Goal: Information Seeking & Learning: Learn about a topic

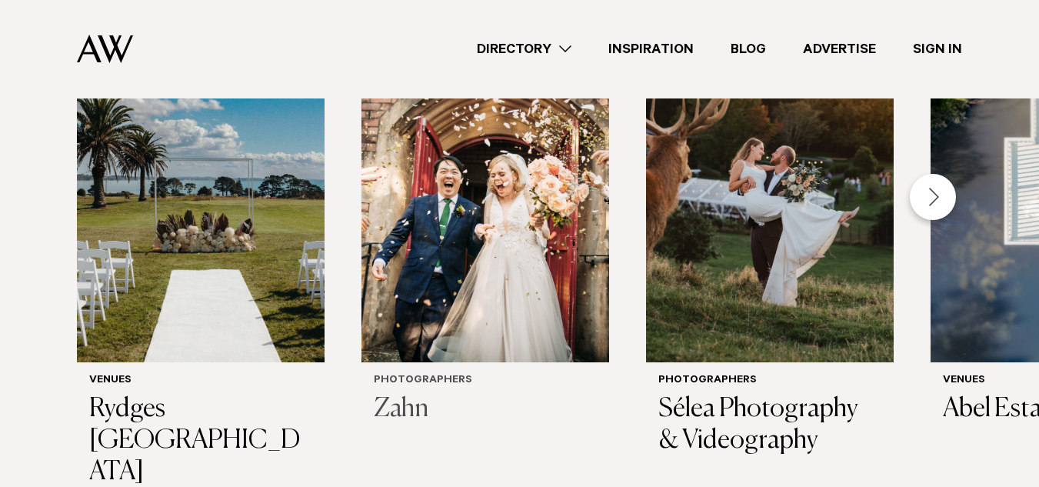
scroll to position [533, 0]
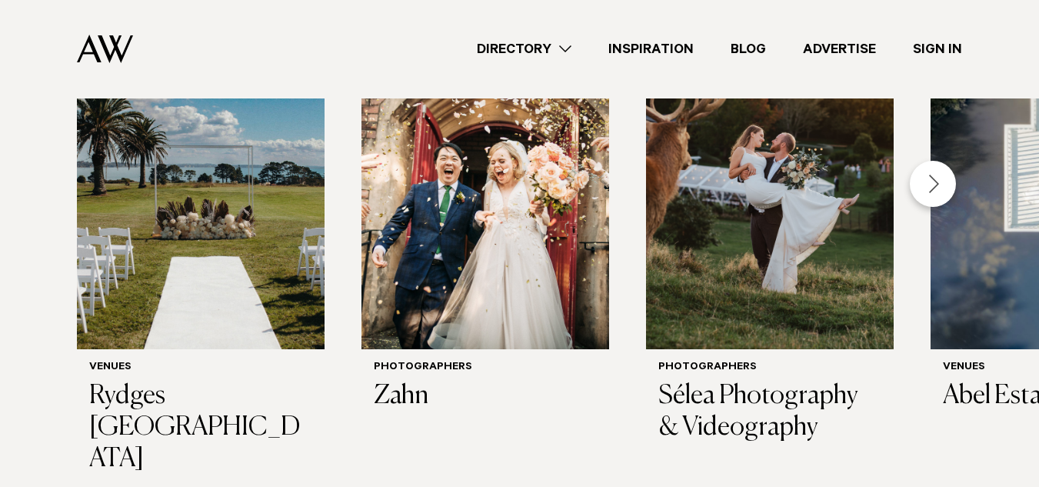
click at [943, 184] on div "Next slide" at bounding box center [933, 184] width 46 height 46
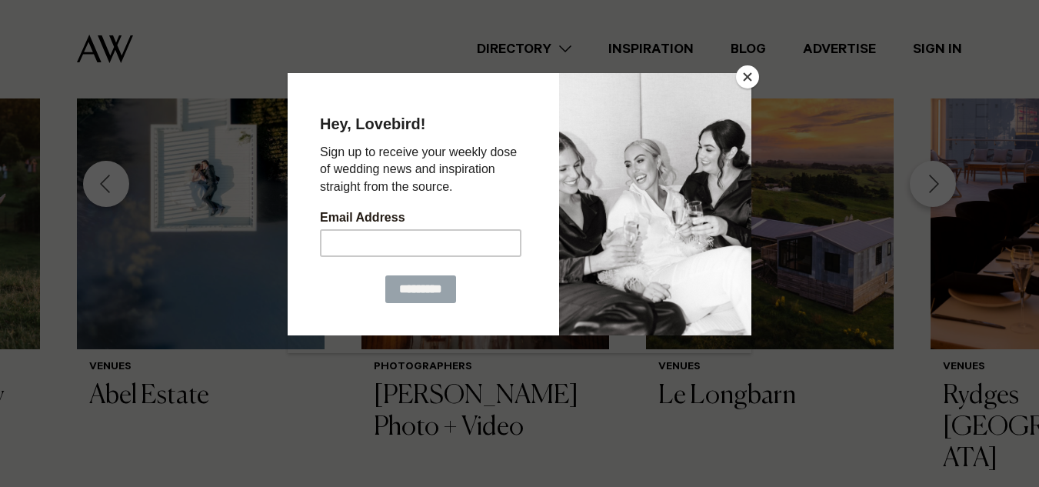
drag, startPoint x: 941, startPoint y: 189, endPoint x: 815, endPoint y: 175, distance: 126.9
click at [815, 175] on div at bounding box center [519, 243] width 1039 height 487
click at [756, 85] on button "Close" at bounding box center [747, 76] width 23 height 23
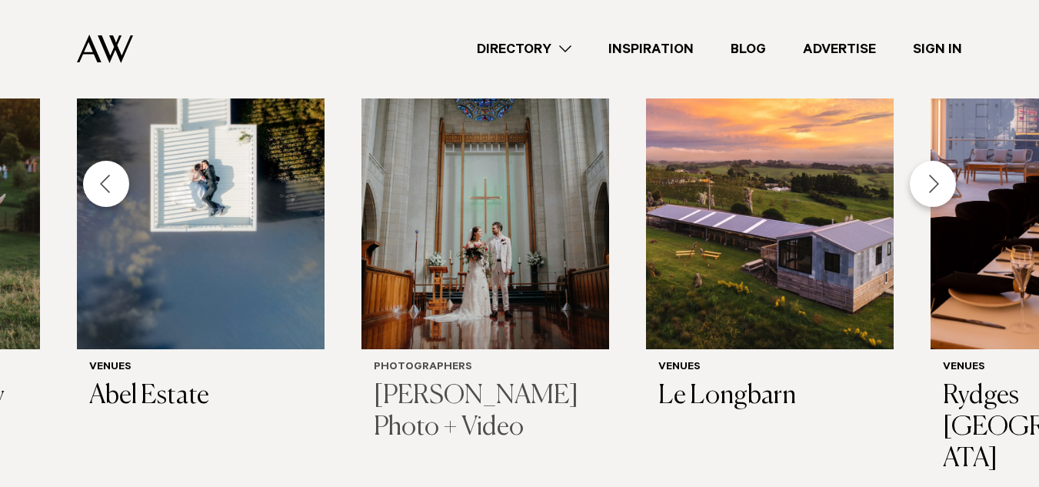
click at [534, 259] on img "5 / 29" at bounding box center [486, 183] width 248 height 332
click at [939, 189] on div "Next slide" at bounding box center [933, 184] width 46 height 46
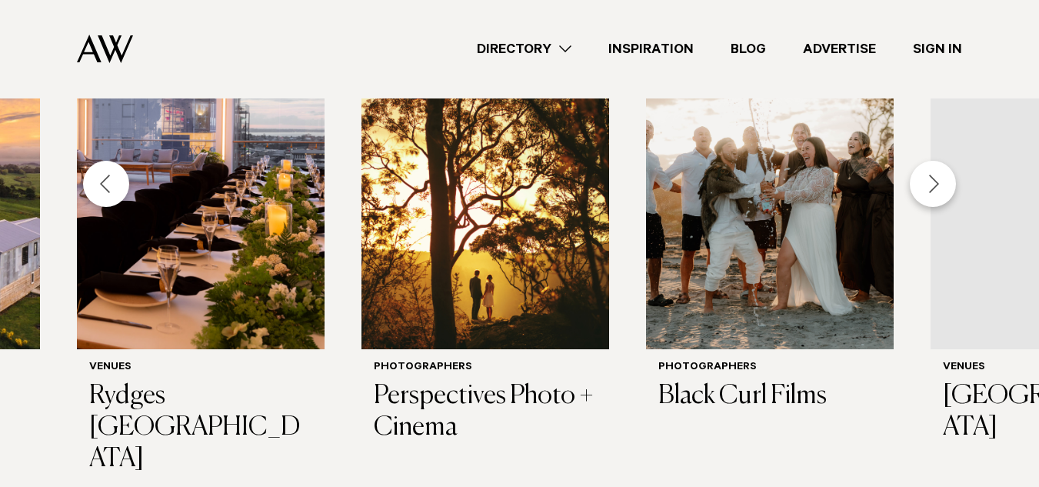
click at [939, 189] on div "Next slide" at bounding box center [933, 184] width 46 height 46
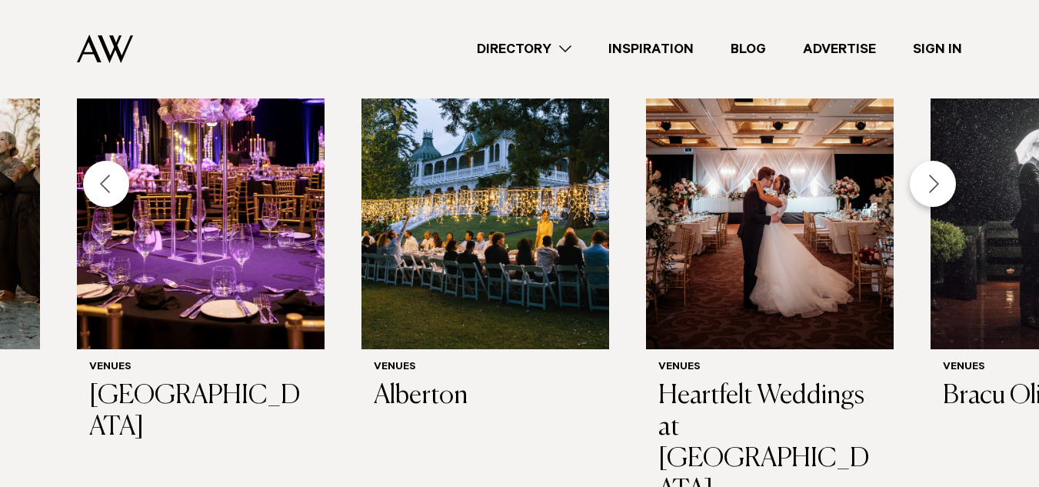
click at [939, 189] on div "Next slide" at bounding box center [933, 184] width 46 height 46
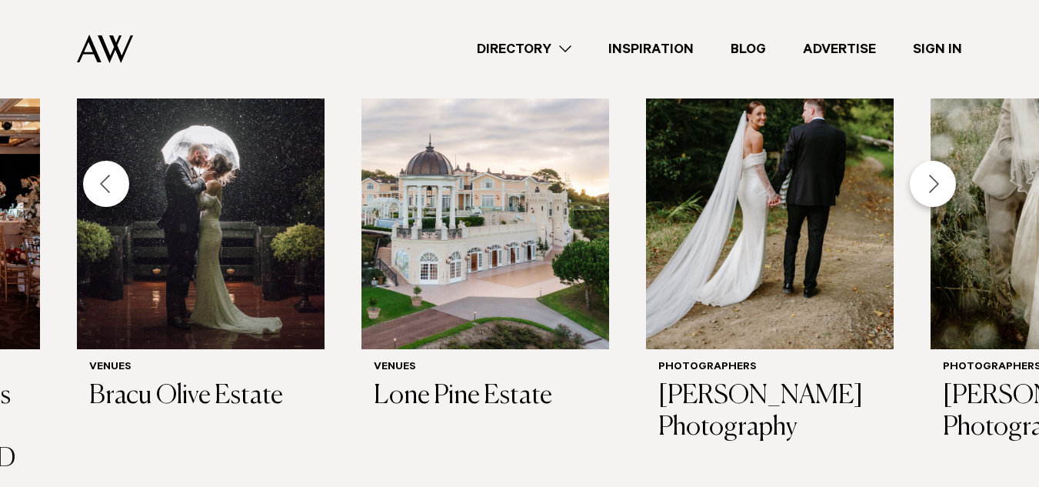
click at [939, 189] on div "Next slide" at bounding box center [933, 184] width 46 height 46
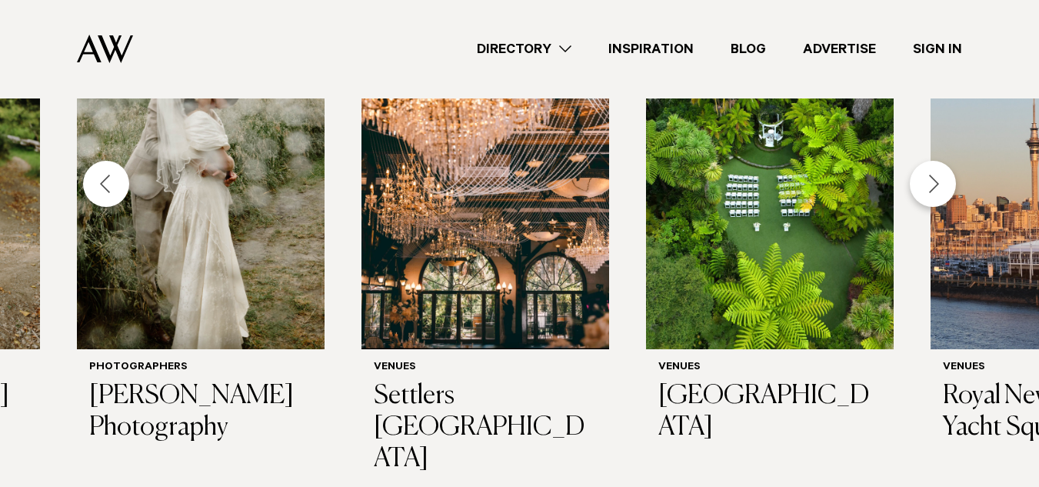
click at [118, 178] on div "Previous slide" at bounding box center [106, 184] width 46 height 46
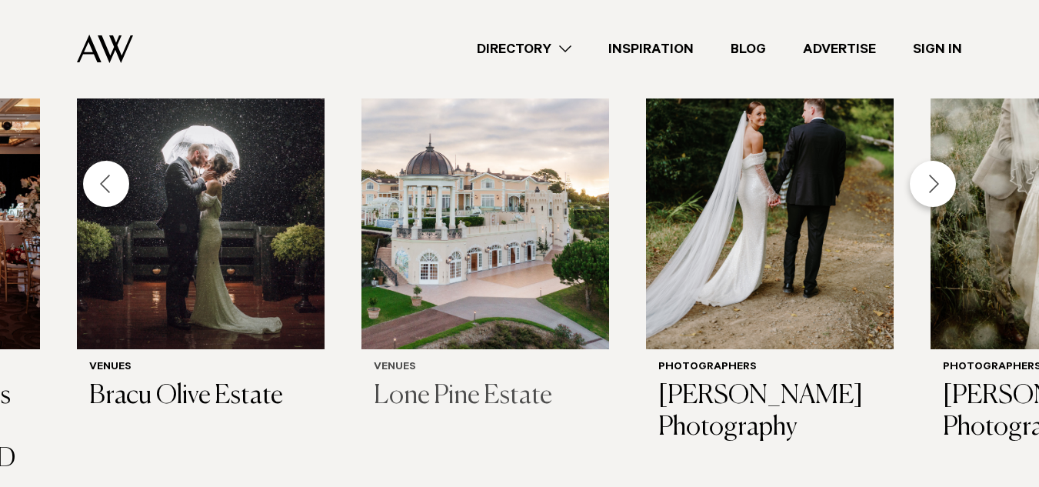
click at [490, 390] on h3 "Lone Pine Estate" at bounding box center [485, 397] width 223 height 32
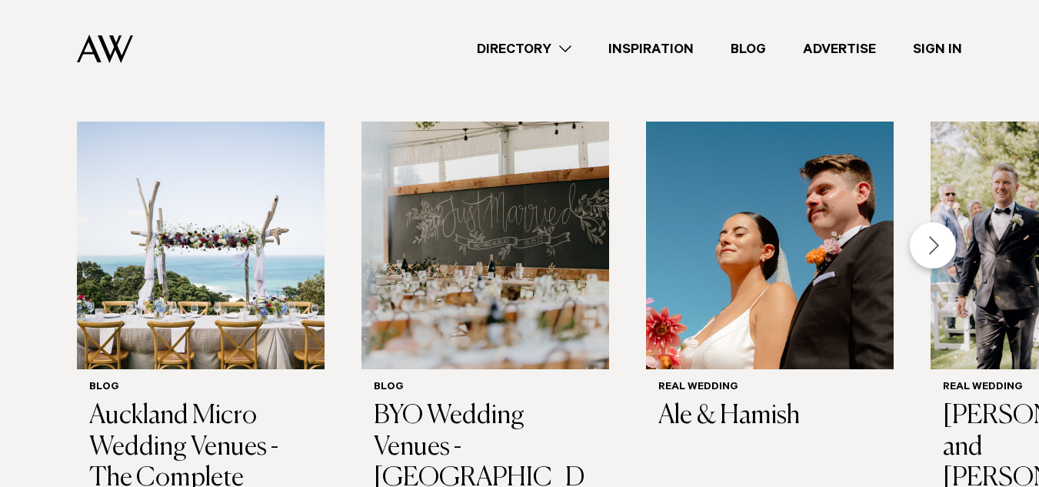
scroll to position [1206, 0]
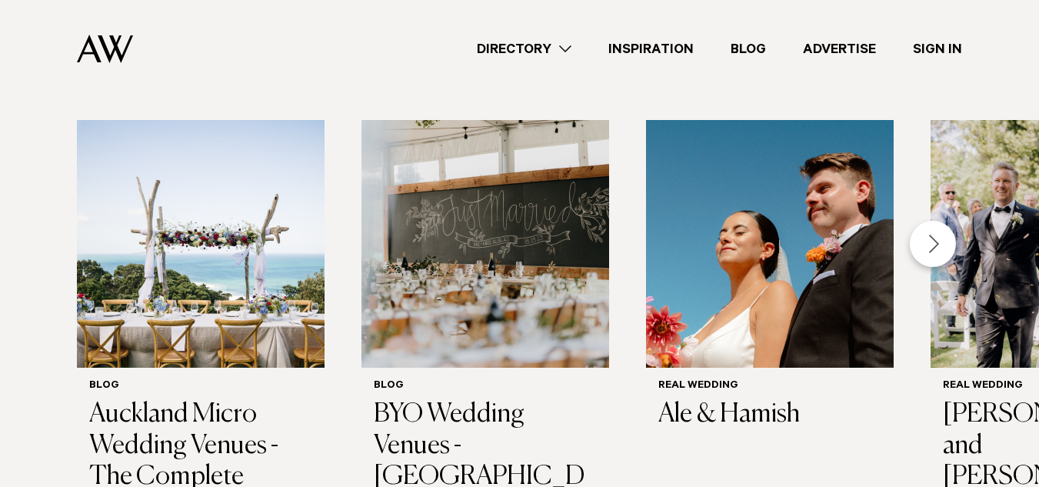
click at [940, 221] on div "Next slide" at bounding box center [933, 244] width 46 height 46
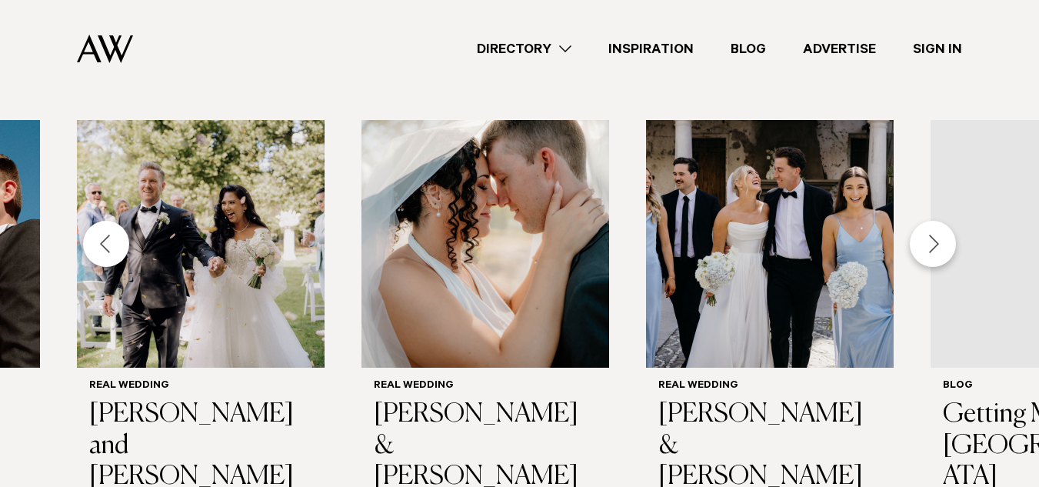
click at [940, 221] on div "Next slide" at bounding box center [933, 244] width 46 height 46
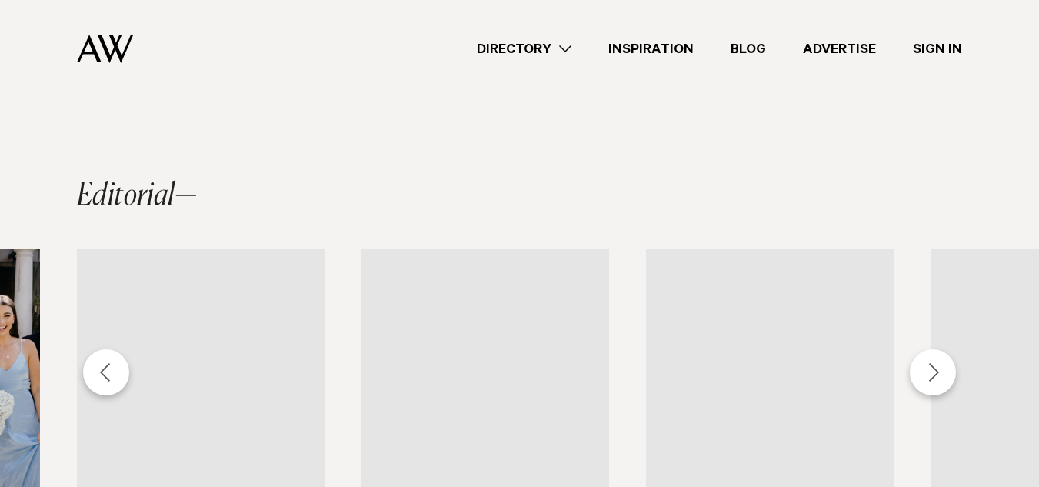
scroll to position [1076, 0]
click at [92, 350] on div "Previous slide" at bounding box center [106, 373] width 46 height 46
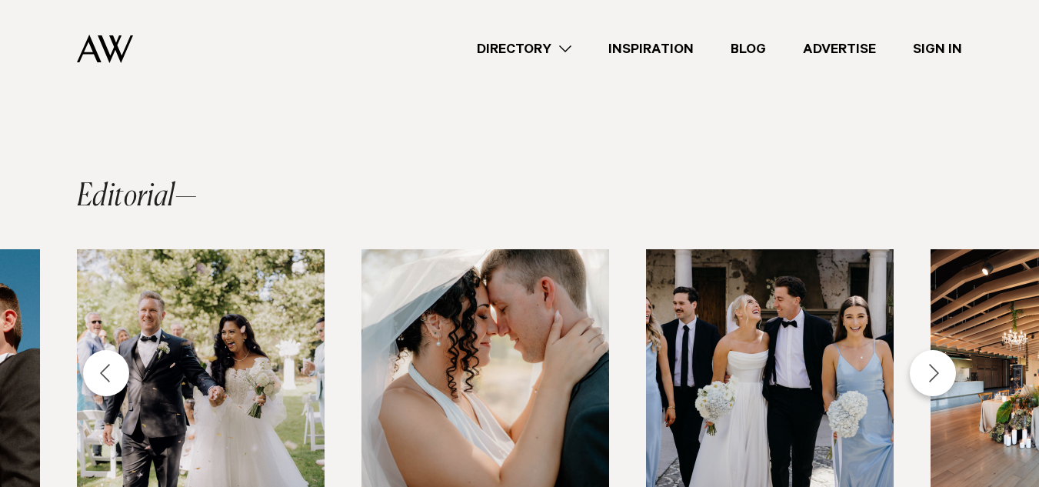
click at [734, 295] on img "6 / 14" at bounding box center [770, 373] width 248 height 248
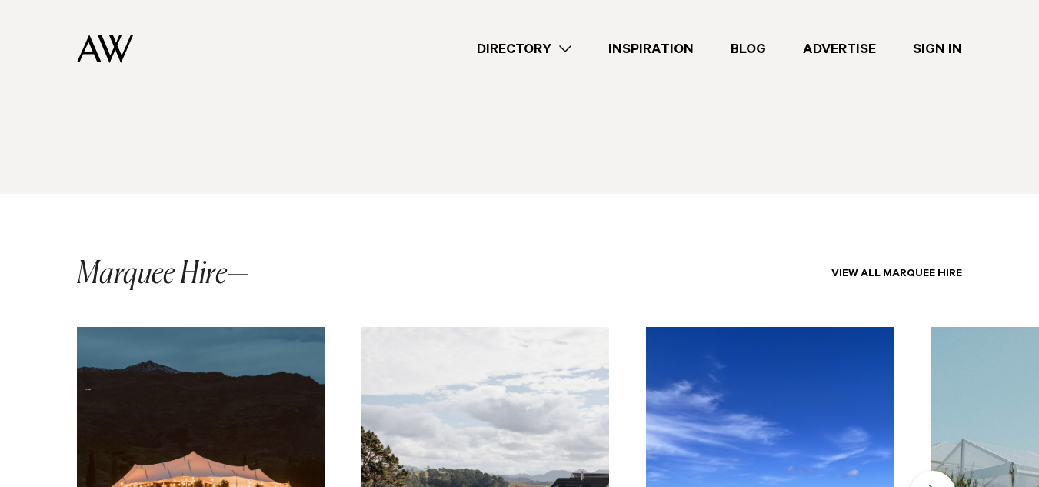
scroll to position [2474, 0]
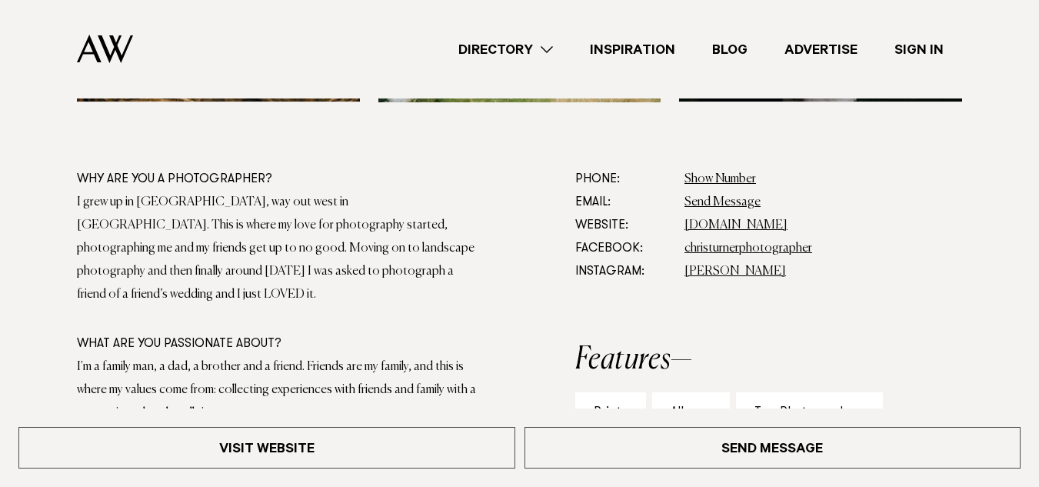
scroll to position [793, 0]
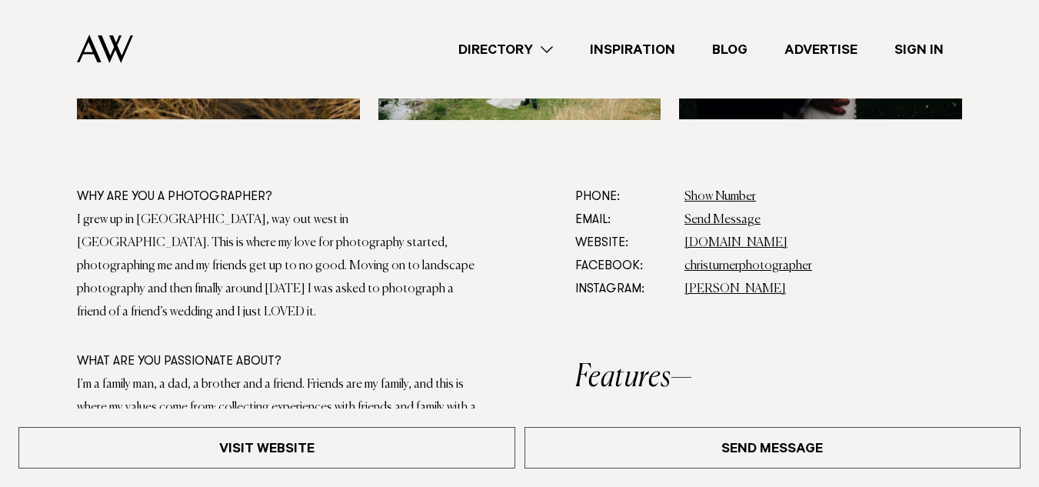
click at [400, 232] on div "I grew up in [GEOGRAPHIC_DATA], way out west in [GEOGRAPHIC_DATA]. This is wher…" at bounding box center [276, 266] width 399 height 115
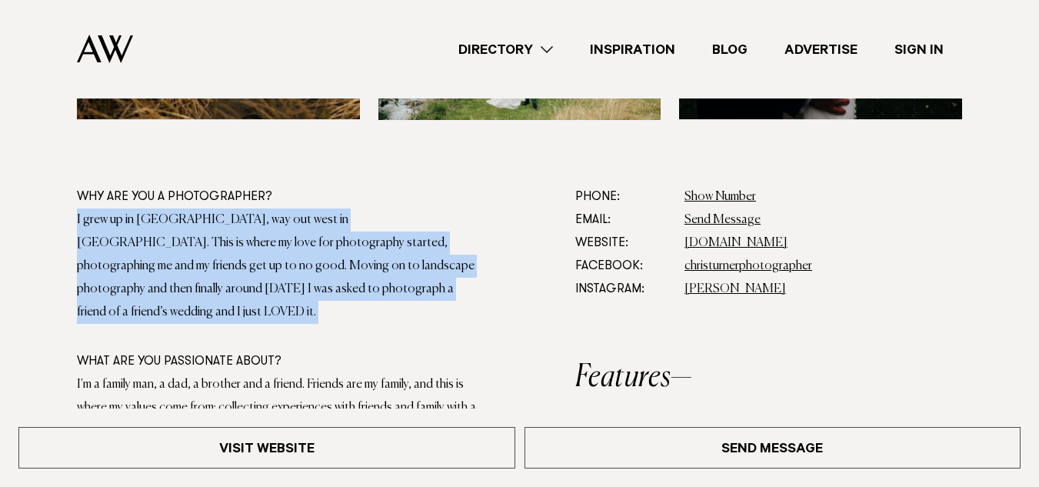
click at [400, 232] on div "I grew up in [GEOGRAPHIC_DATA], way out west in [GEOGRAPHIC_DATA]. This is wher…" at bounding box center [276, 266] width 399 height 115
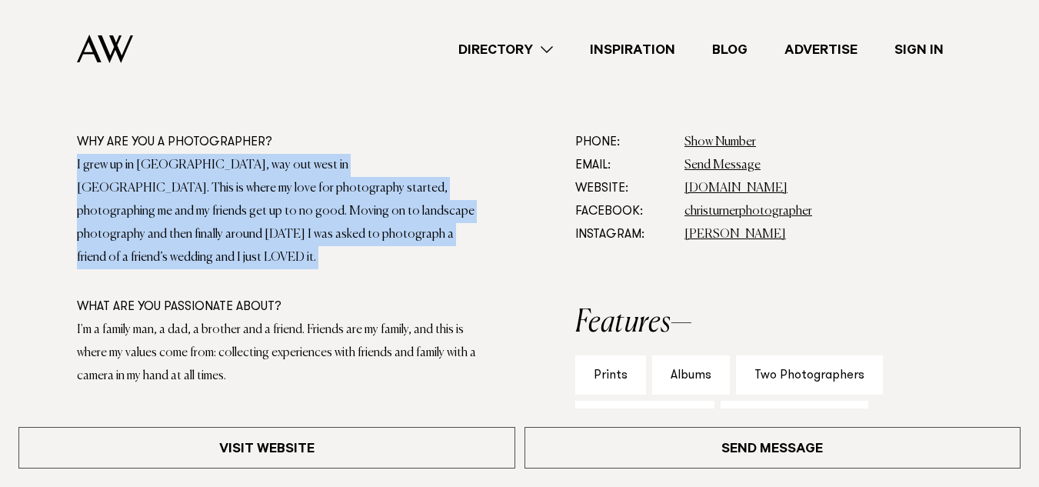
scroll to position [696, 0]
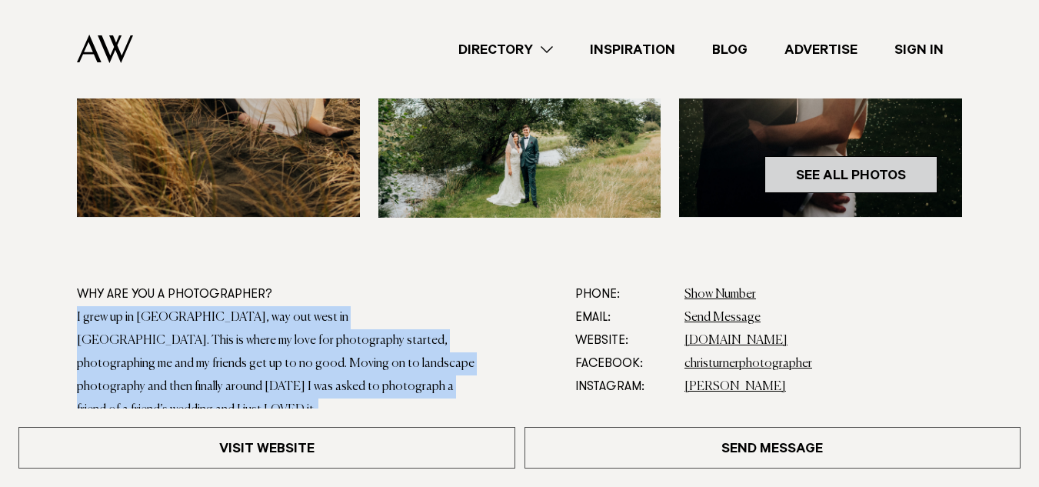
click at [808, 185] on link "See All Photos" at bounding box center [851, 174] width 173 height 37
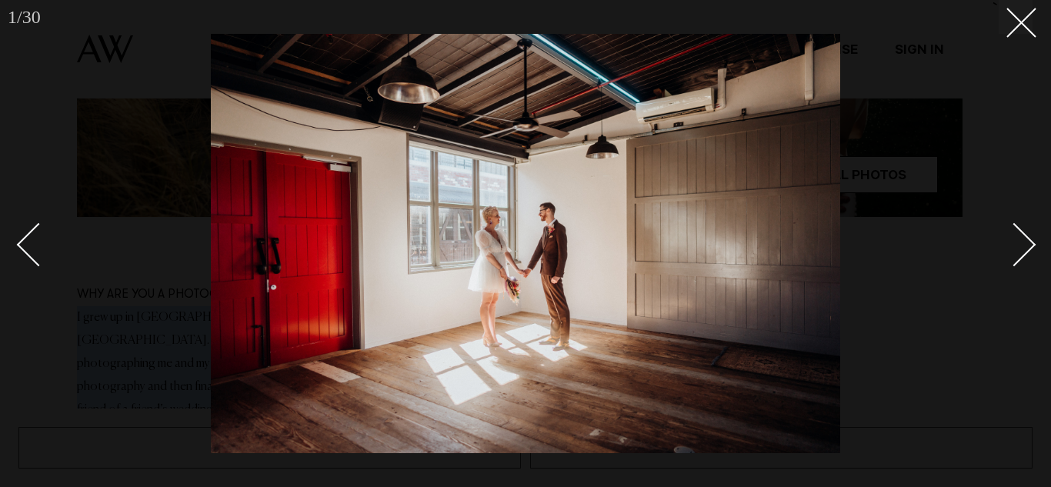
click at [1025, 246] on div "Next slide" at bounding box center [1015, 244] width 44 height 44
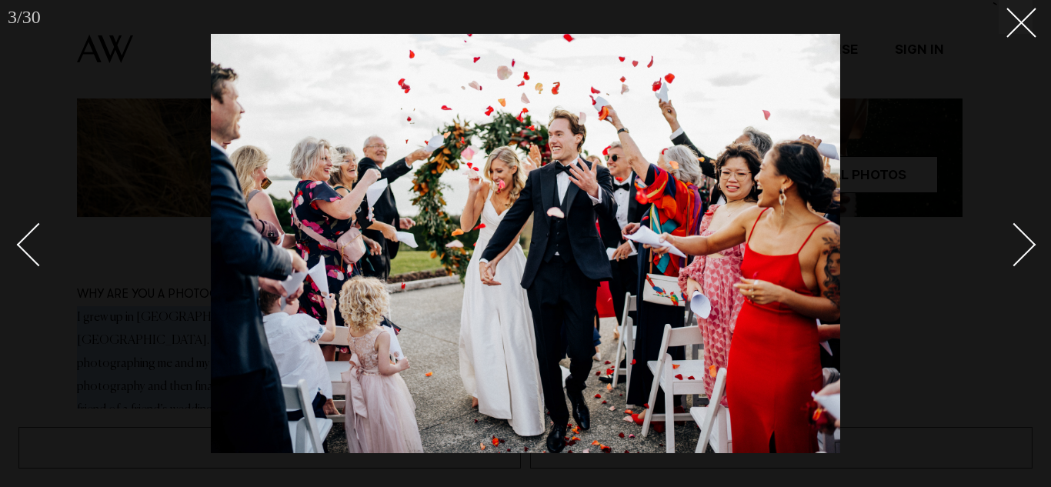
click at [1025, 246] on div "Next slide" at bounding box center [1015, 244] width 44 height 44
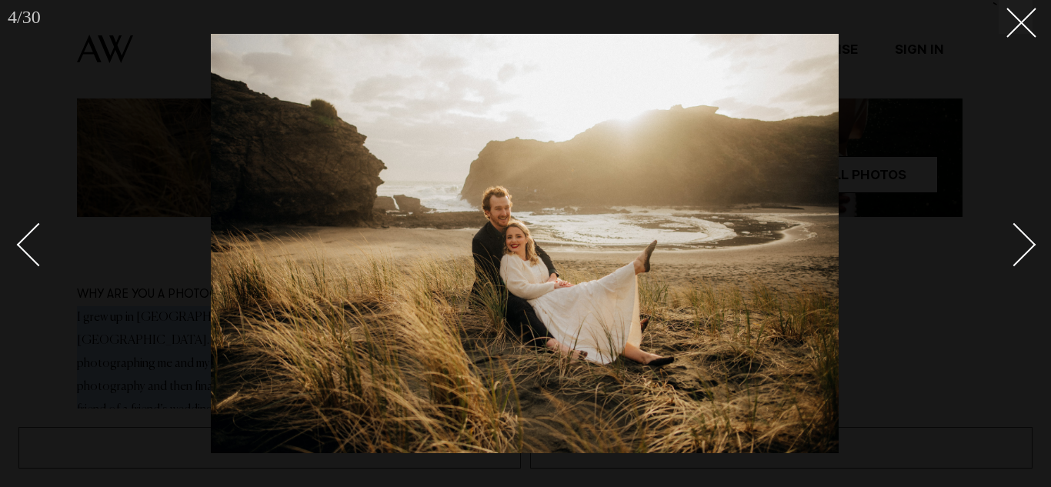
click at [1025, 246] on div "Next slide" at bounding box center [1015, 244] width 44 height 44
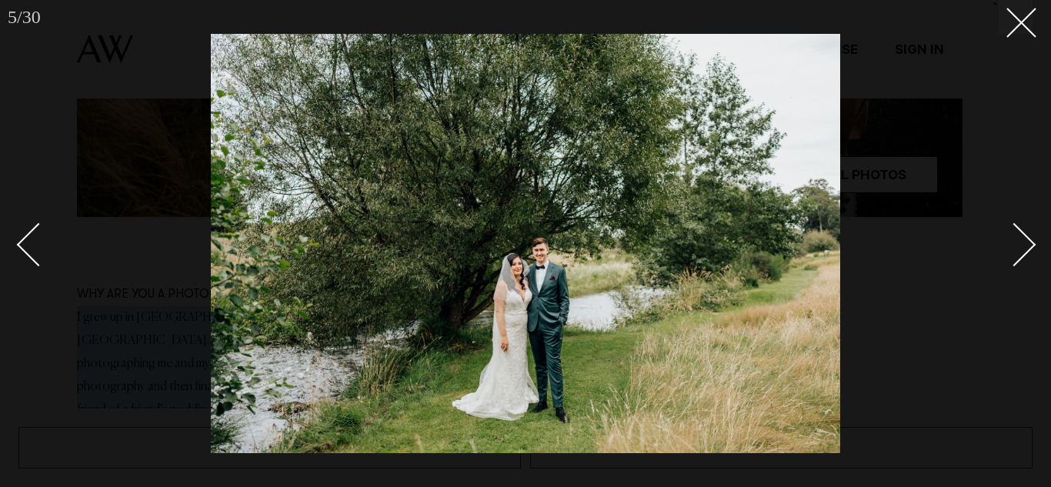
click at [1025, 246] on div "Next slide" at bounding box center [1015, 244] width 44 height 44
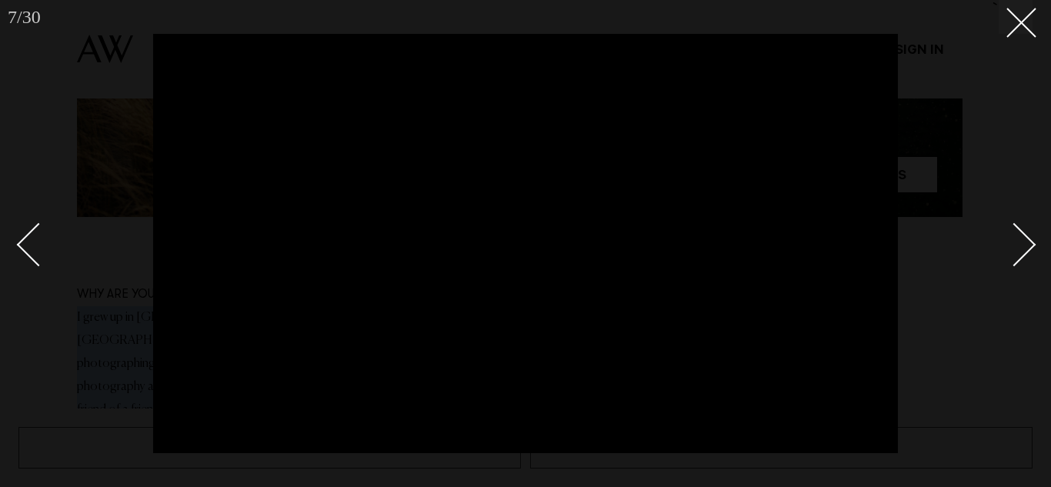
click at [1024, 44] on div at bounding box center [525, 243] width 1051 height 487
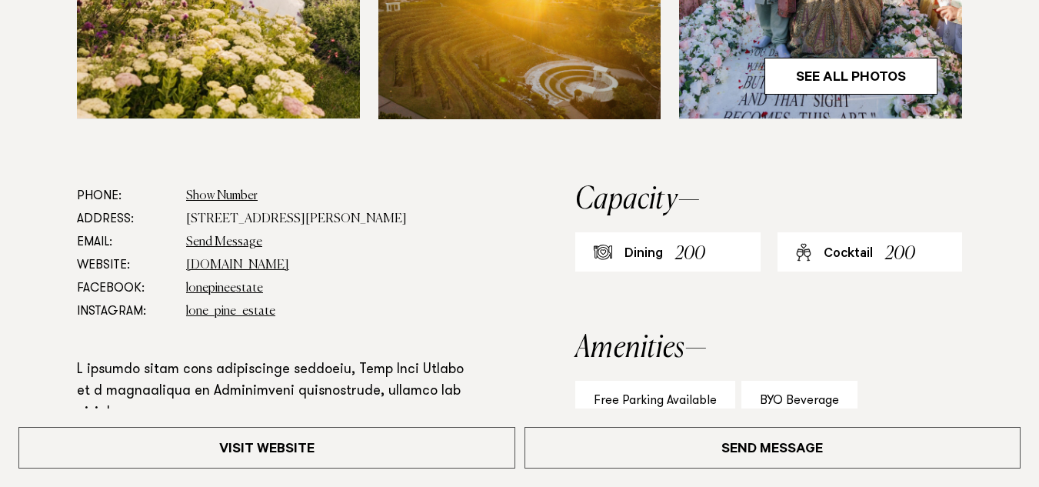
scroll to position [742, 0]
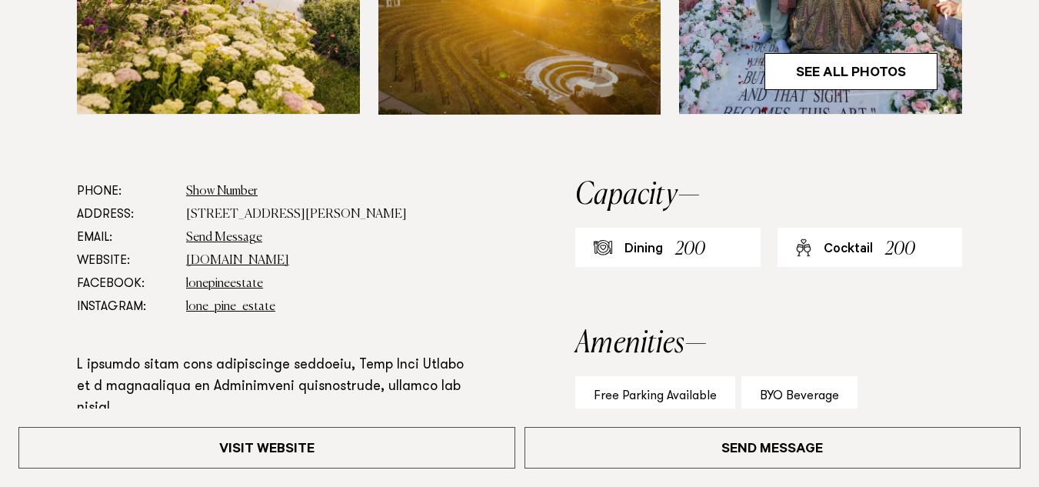
click at [267, 217] on dd "129 Lloyd Road, Riverhead 0793" at bounding box center [331, 214] width 290 height 23
drag, startPoint x: 267, startPoint y: 217, endPoint x: 282, endPoint y: 213, distance: 15.1
click at [282, 213] on dd "129 Lloyd Road, Riverhead 0793" at bounding box center [331, 214] width 290 height 23
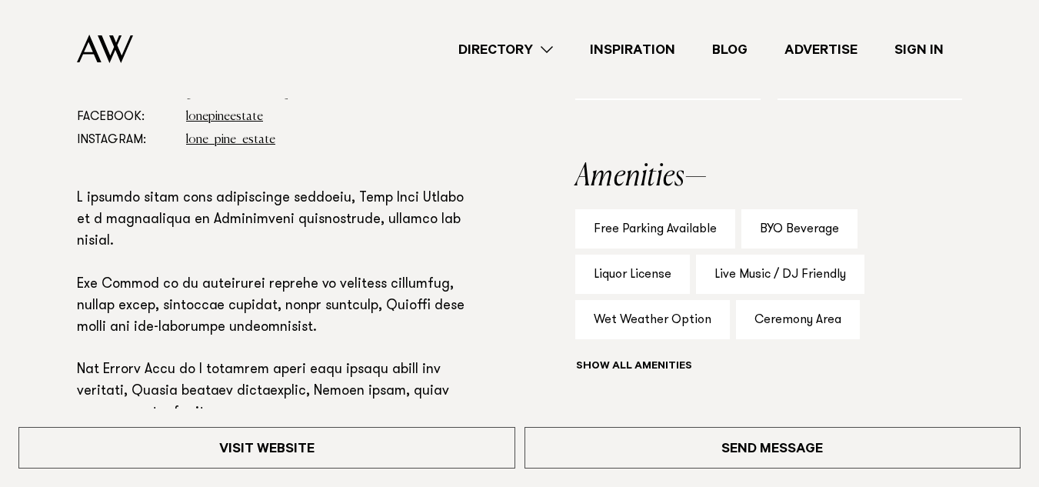
scroll to position [909, 0]
click at [777, 233] on div "BYO Beverage" at bounding box center [800, 229] width 116 height 39
click at [784, 234] on div "BYO Beverage" at bounding box center [800, 229] width 116 height 39
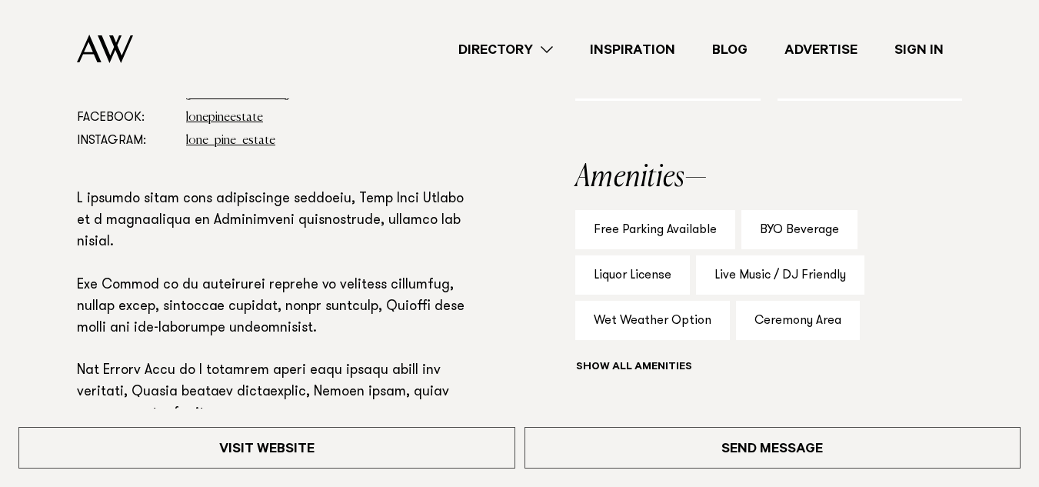
click at [626, 272] on div "Liquor License" at bounding box center [633, 274] width 115 height 39
click at [762, 275] on div "Live Music / DJ Friendly" at bounding box center [780, 274] width 168 height 39
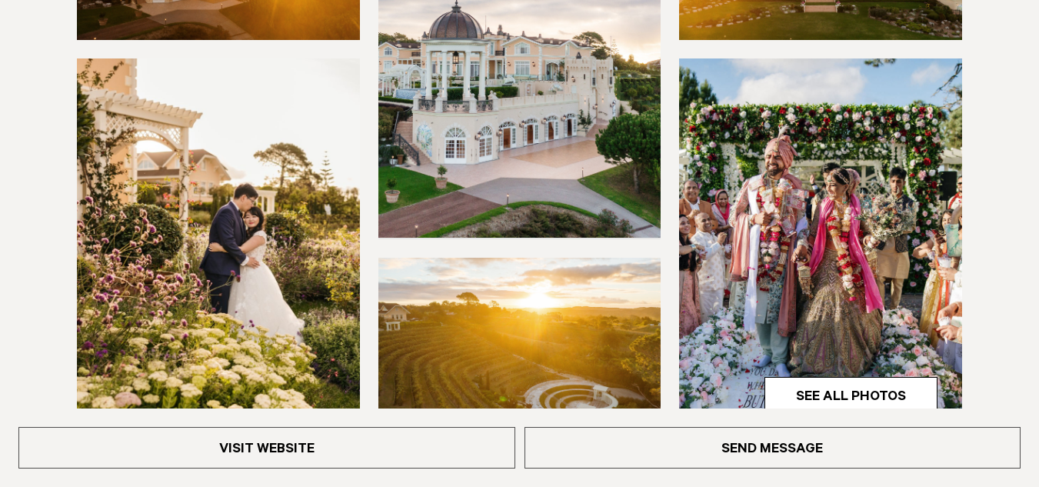
scroll to position [445, 0]
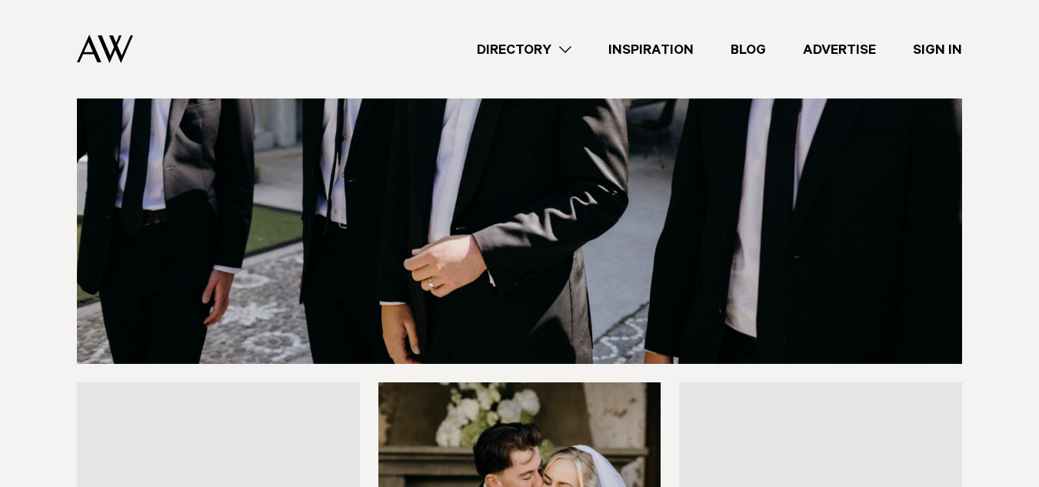
scroll to position [8419, 0]
